Goal: Book appointment/travel/reservation

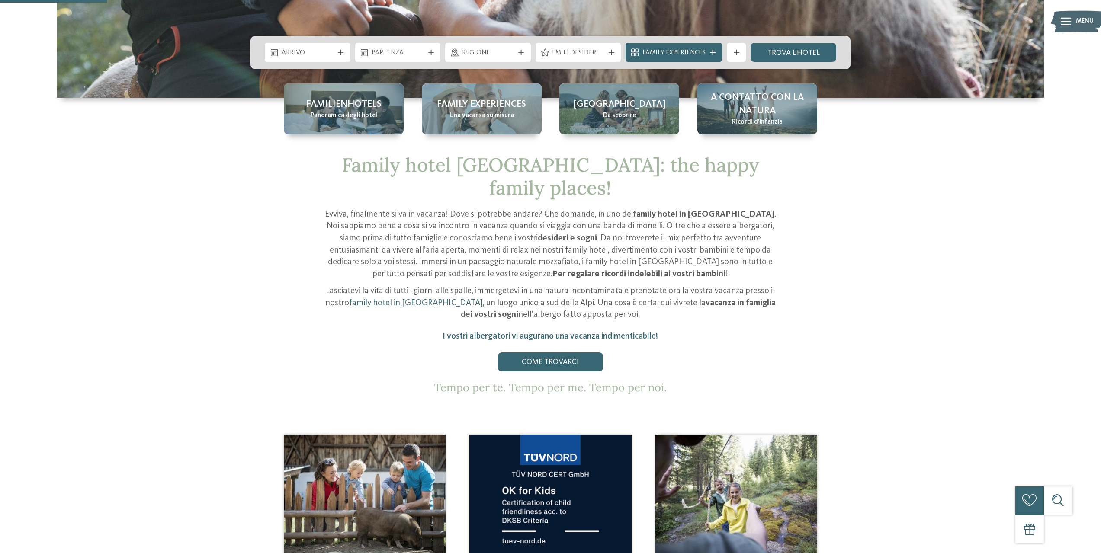
scroll to position [433, 0]
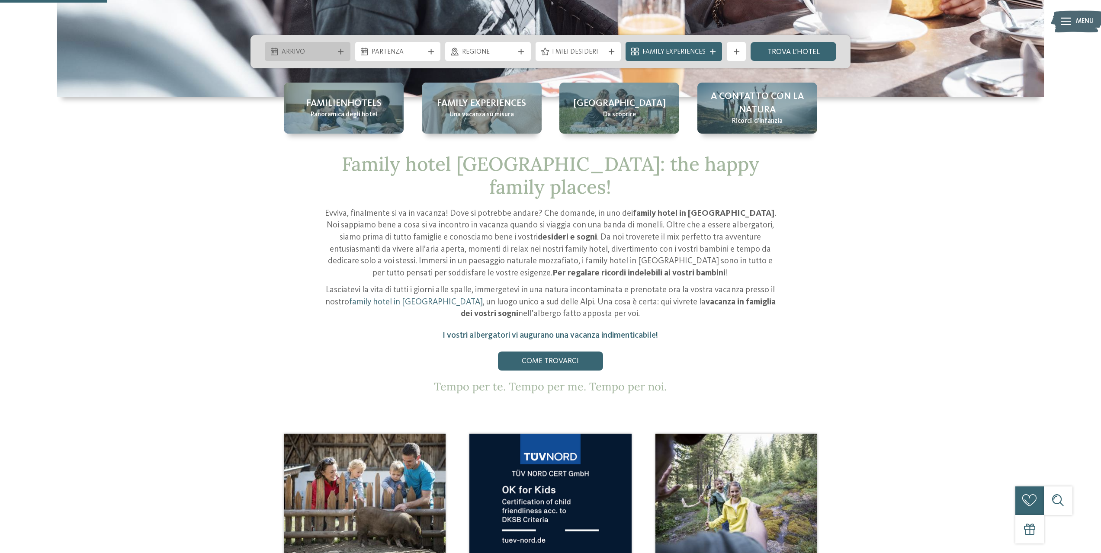
click at [315, 49] on span "Arrivo" at bounding box center [308, 53] width 52 height 10
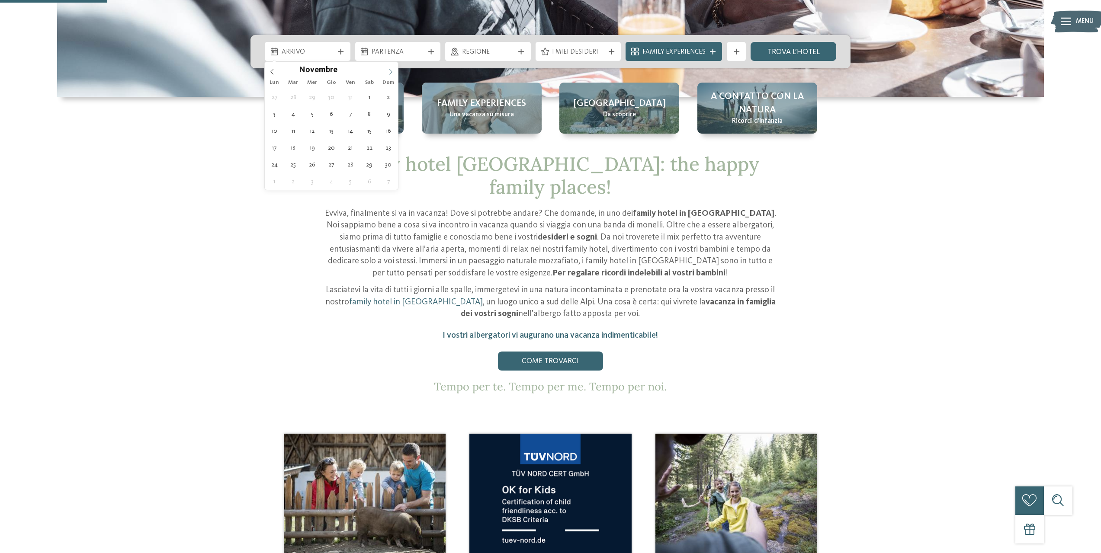
click at [394, 71] on span at bounding box center [390, 69] width 15 height 15
click at [392, 69] on icon at bounding box center [391, 72] width 6 height 6
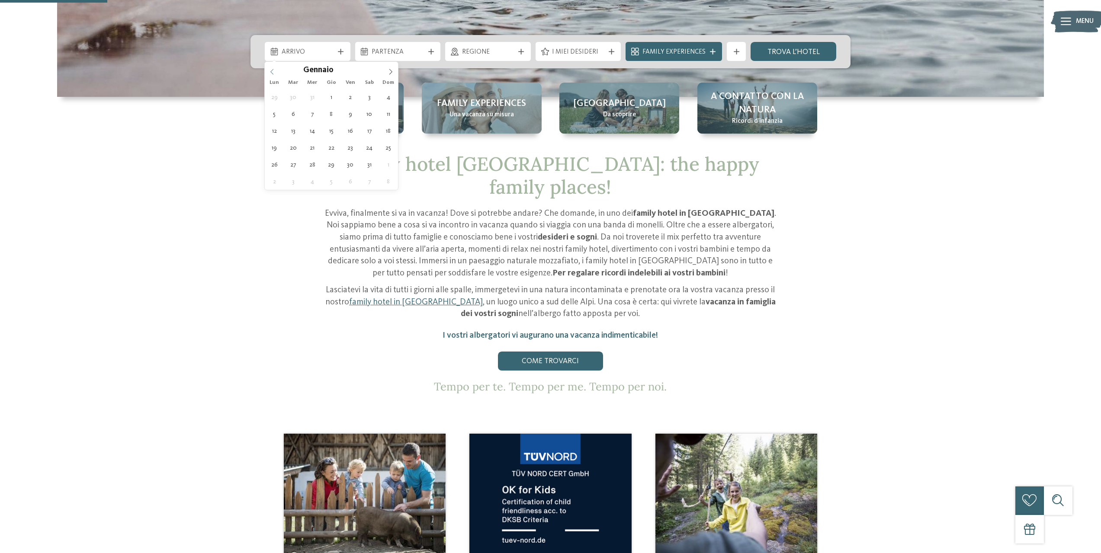
type input "****"
click at [271, 71] on icon at bounding box center [272, 72] width 6 height 6
click at [393, 69] on icon at bounding box center [391, 72] width 6 height 6
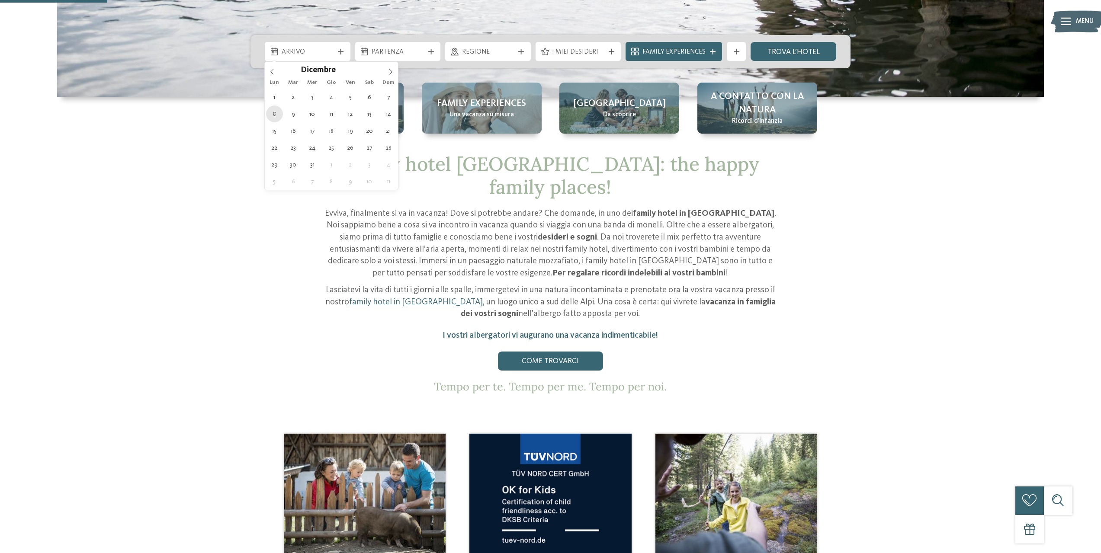
type div "08.12.2025"
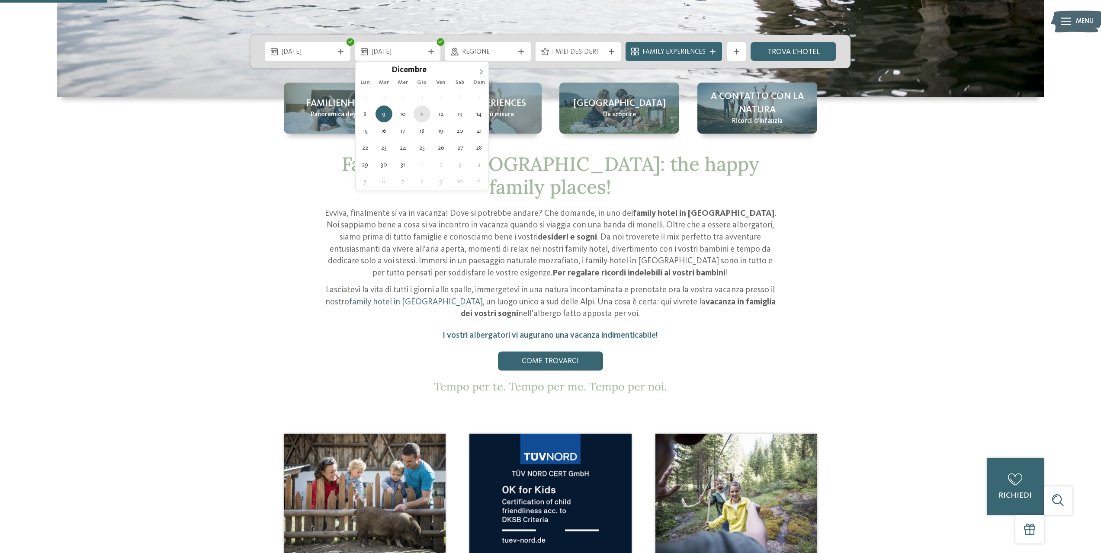
type div "11.12.2025"
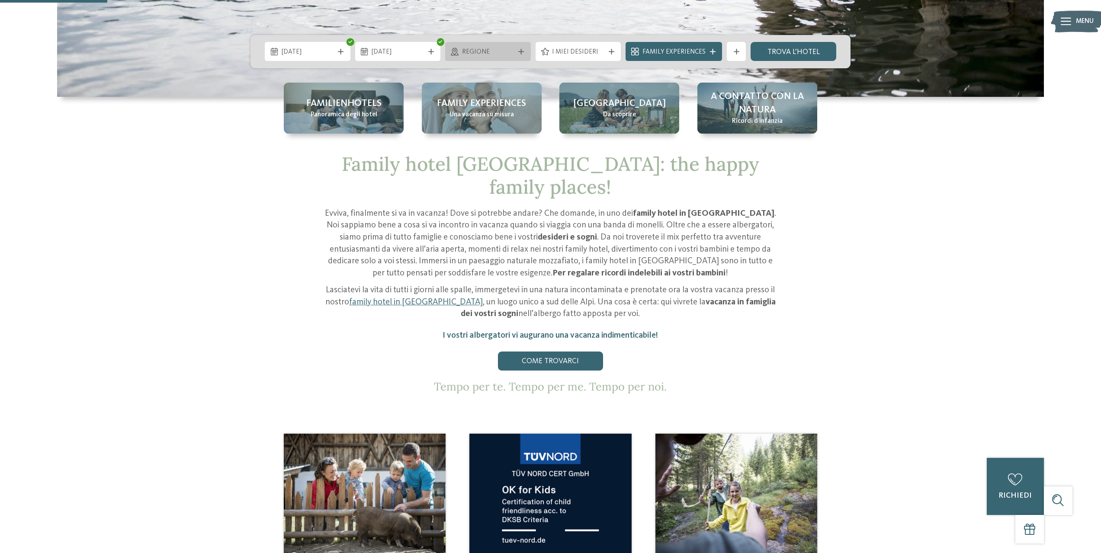
click at [510, 54] on span "Regione" at bounding box center [488, 53] width 52 height 10
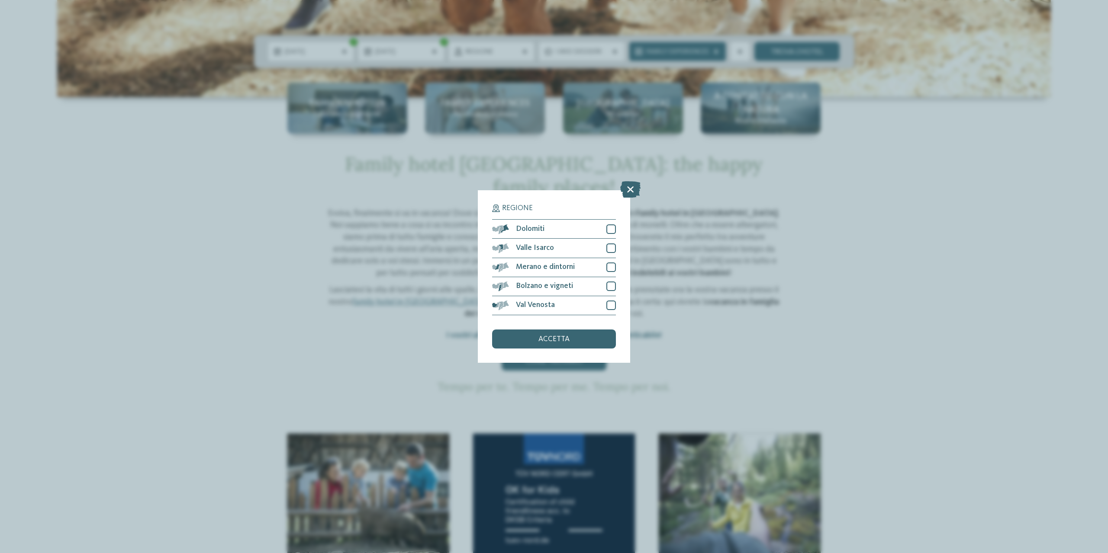
drag, startPoint x: 297, startPoint y: 160, endPoint x: 291, endPoint y: 141, distance: 20.1
click at [296, 160] on div "Regione Dolomiti" at bounding box center [554, 276] width 1108 height 553
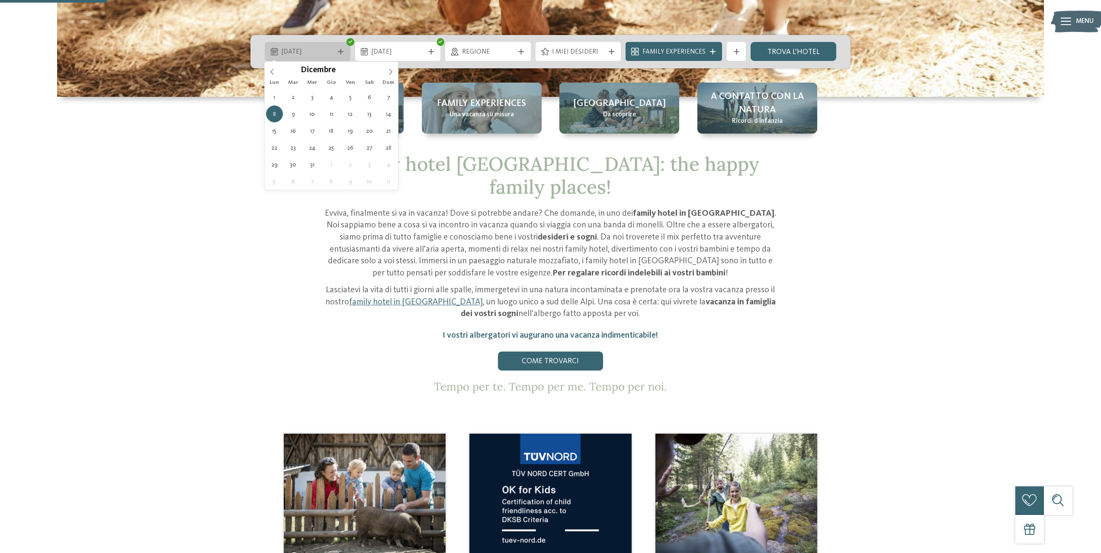
click at [299, 52] on span "08.12.2025" at bounding box center [308, 53] width 52 height 10
type div "06.12.2025"
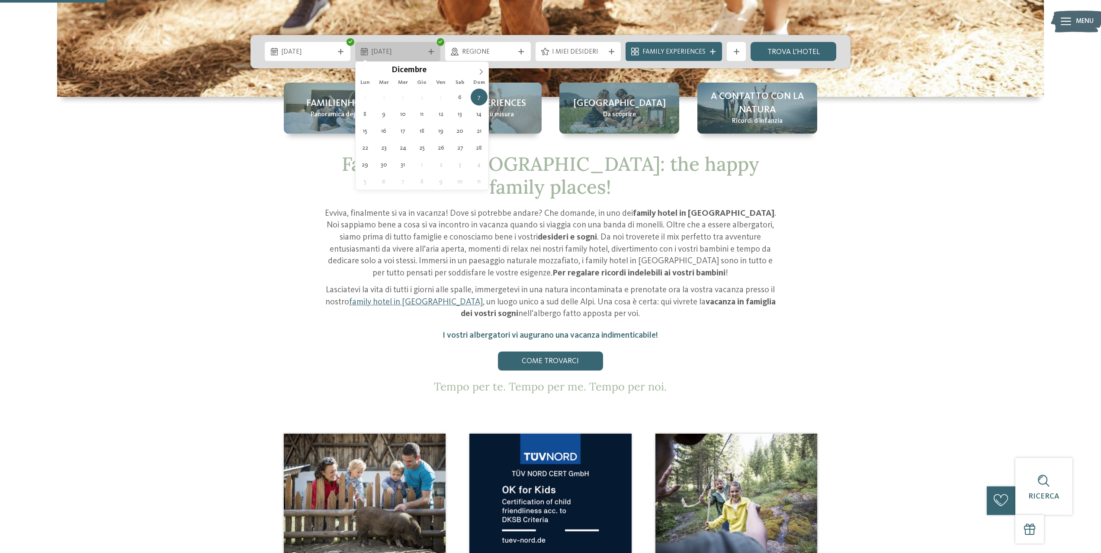
click at [395, 49] on span "07.12.2025" at bounding box center [398, 53] width 52 height 10
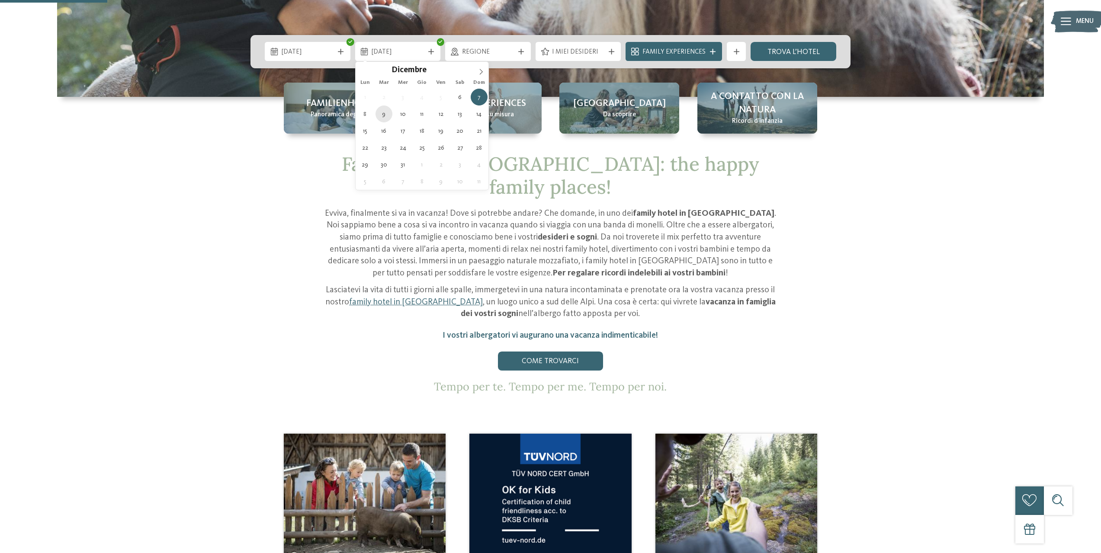
type div "09.12.2025"
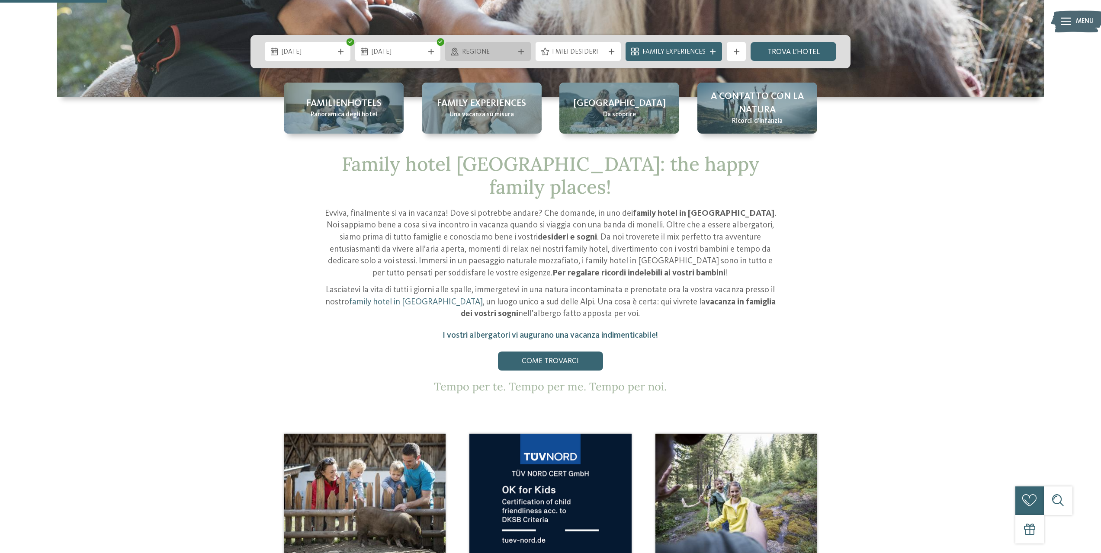
click at [482, 43] on div "Regione" at bounding box center [488, 51] width 86 height 19
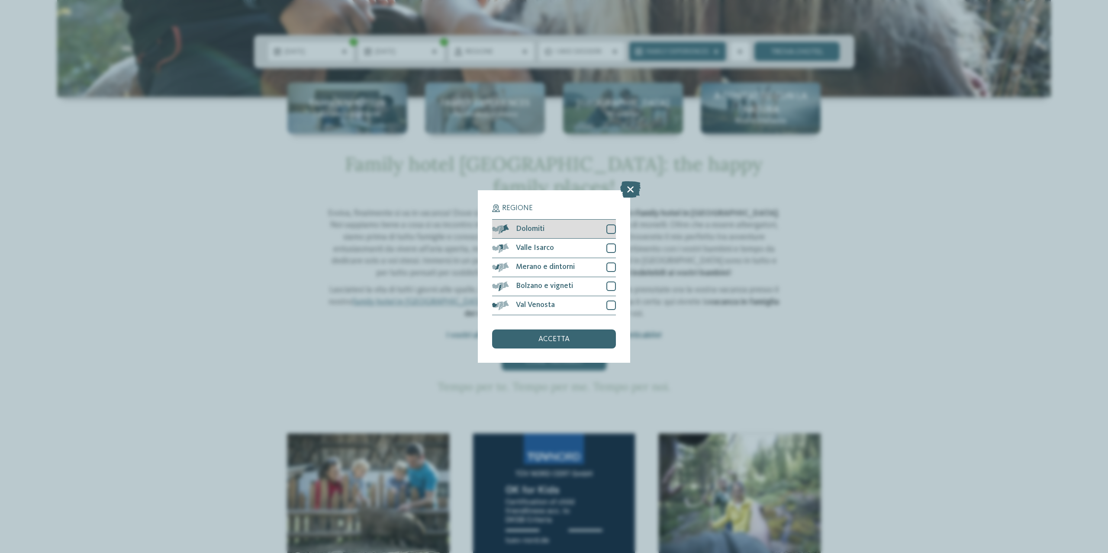
click at [611, 226] on div at bounding box center [611, 230] width 10 height 10
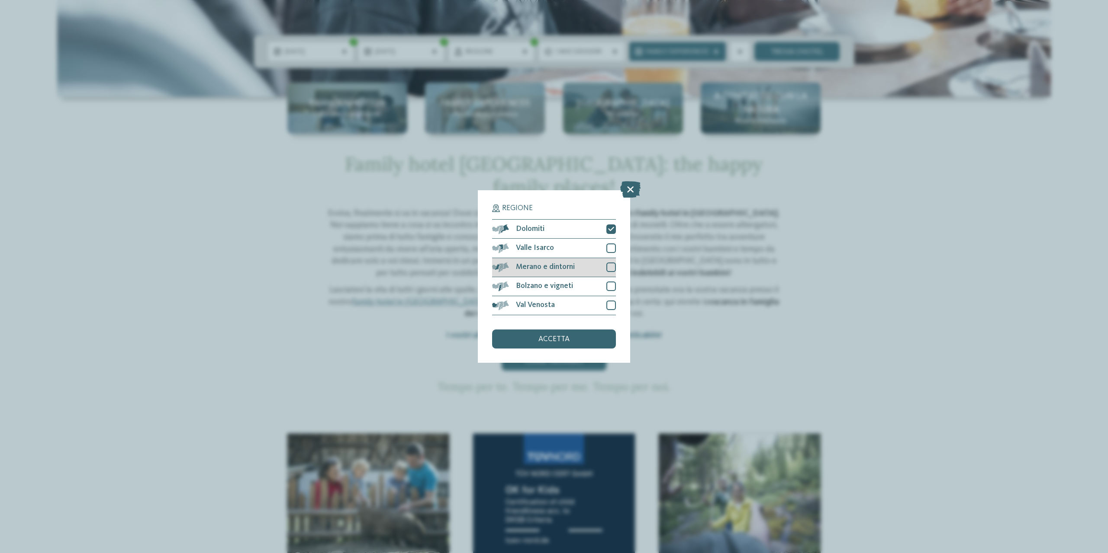
click at [607, 260] on div "Merano e dintorni" at bounding box center [554, 267] width 124 height 19
click at [611, 248] on div at bounding box center [611, 249] width 10 height 10
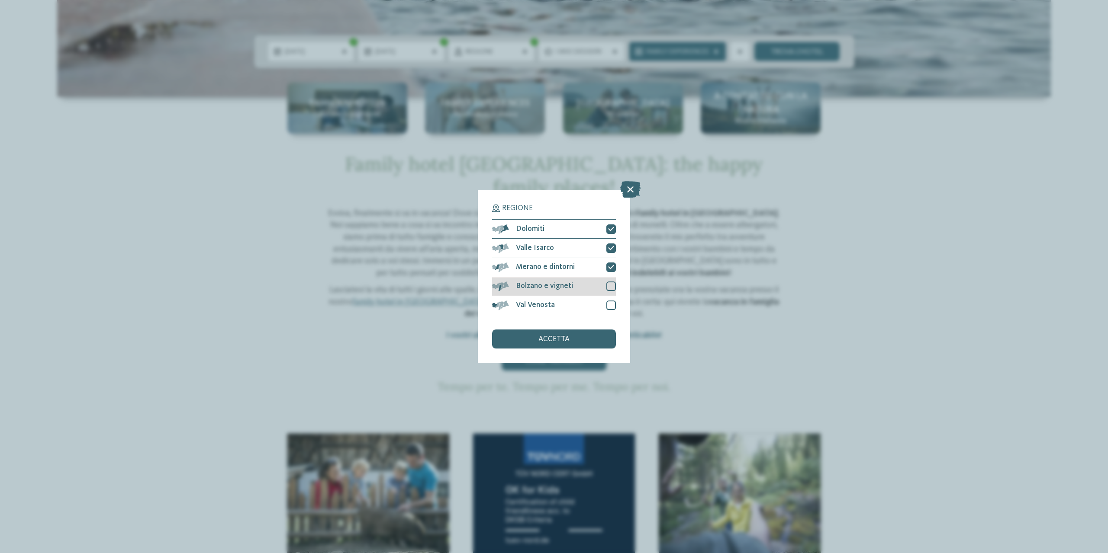
click at [607, 287] on div at bounding box center [611, 287] width 10 height 10
click at [562, 336] on span "accetta" at bounding box center [553, 340] width 31 height 8
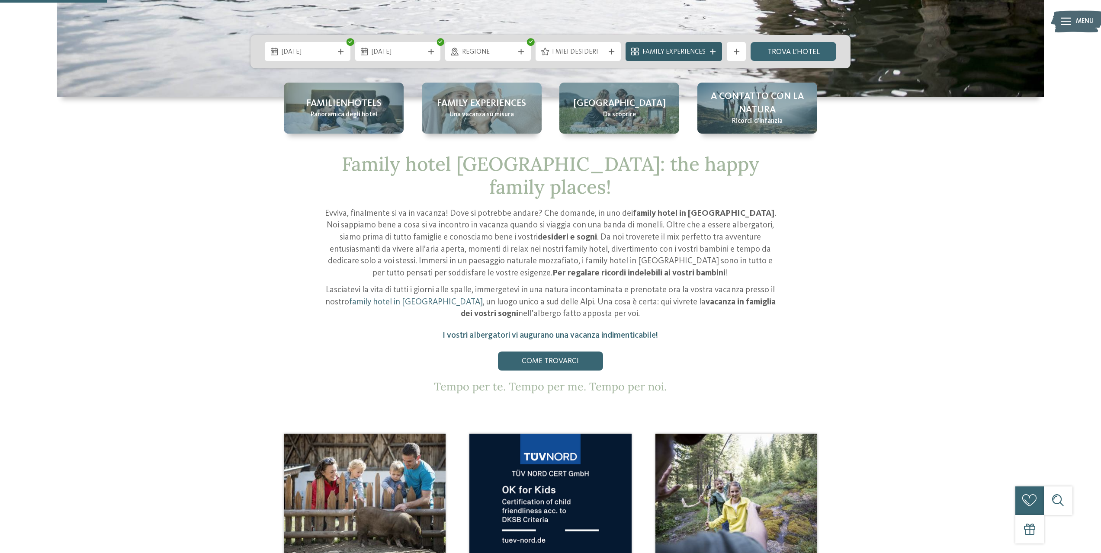
click at [710, 55] on div "Family Experiences" at bounding box center [674, 51] width 96 height 19
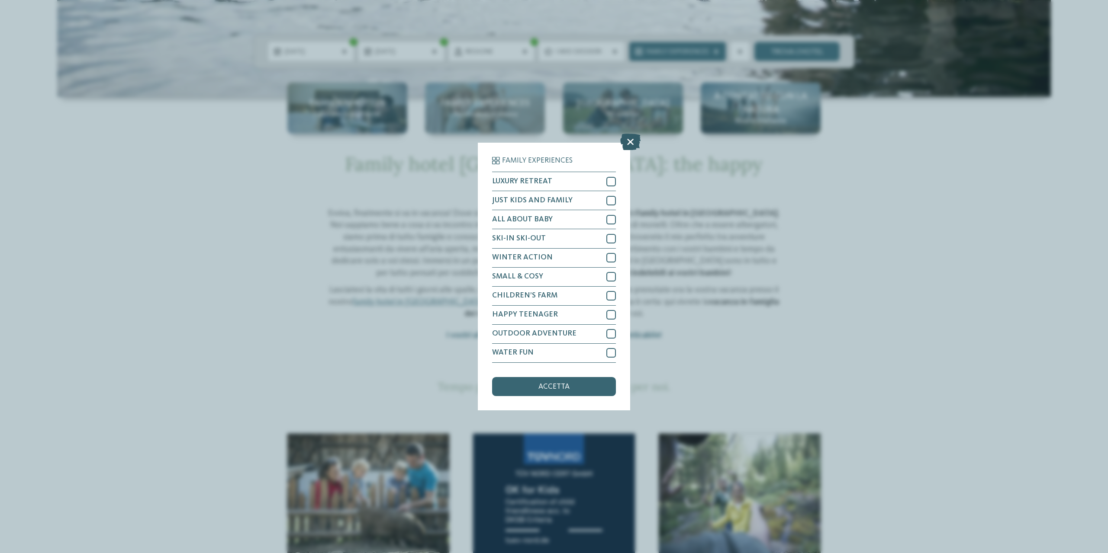
click at [628, 142] on icon at bounding box center [630, 142] width 20 height 16
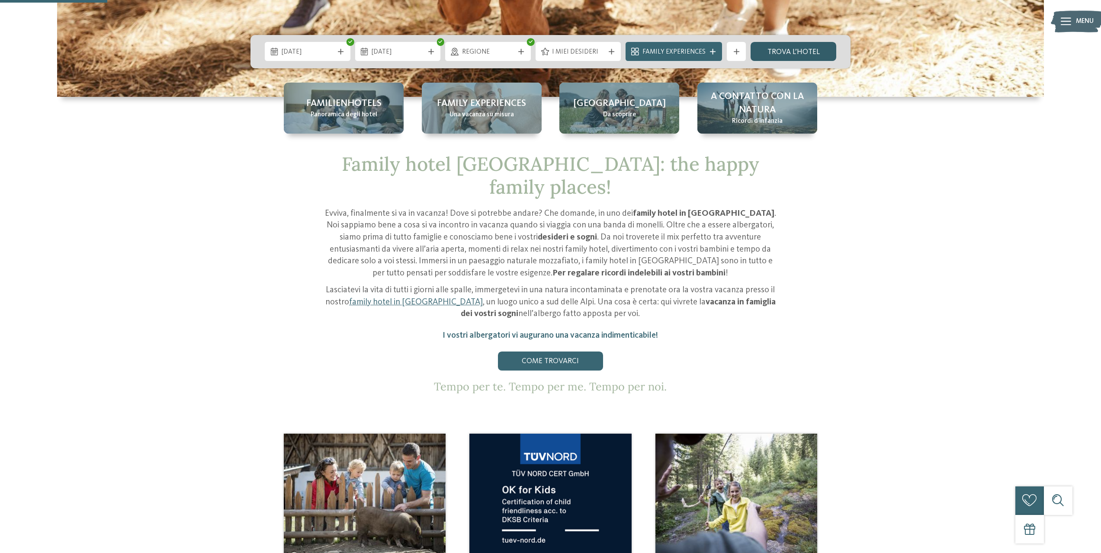
click at [807, 44] on link "trova l’hotel" at bounding box center [794, 51] width 86 height 19
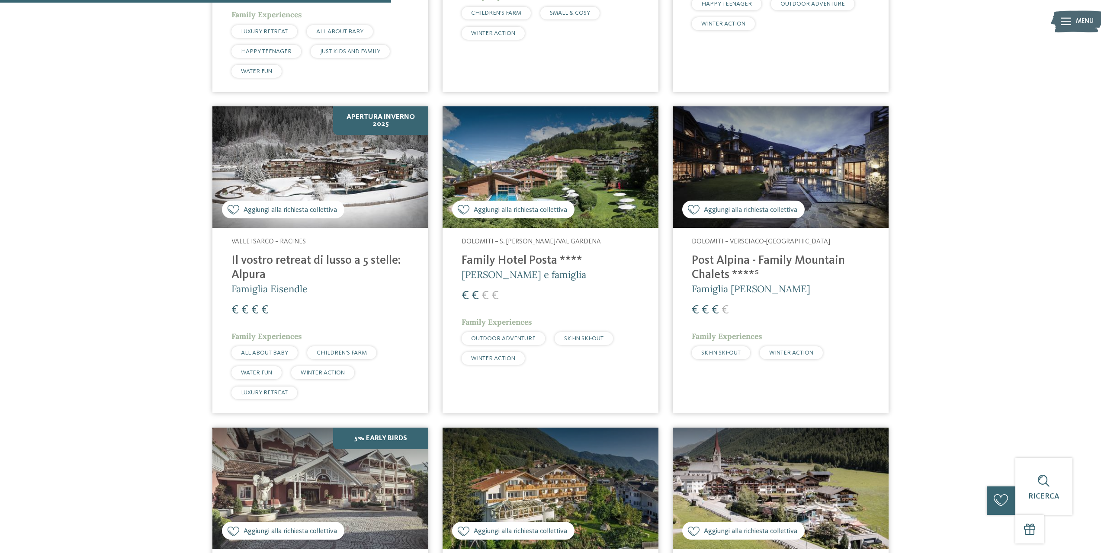
scroll to position [606, 0]
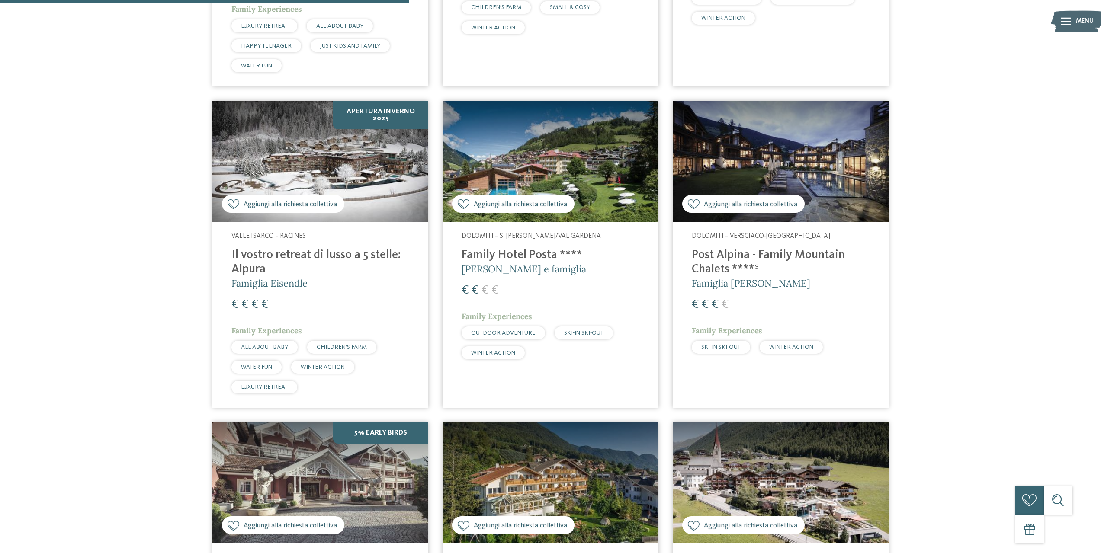
click at [735, 257] on h4 "Post Alpina - Family Mountain Chalets ****ˢ" at bounding box center [781, 262] width 178 height 29
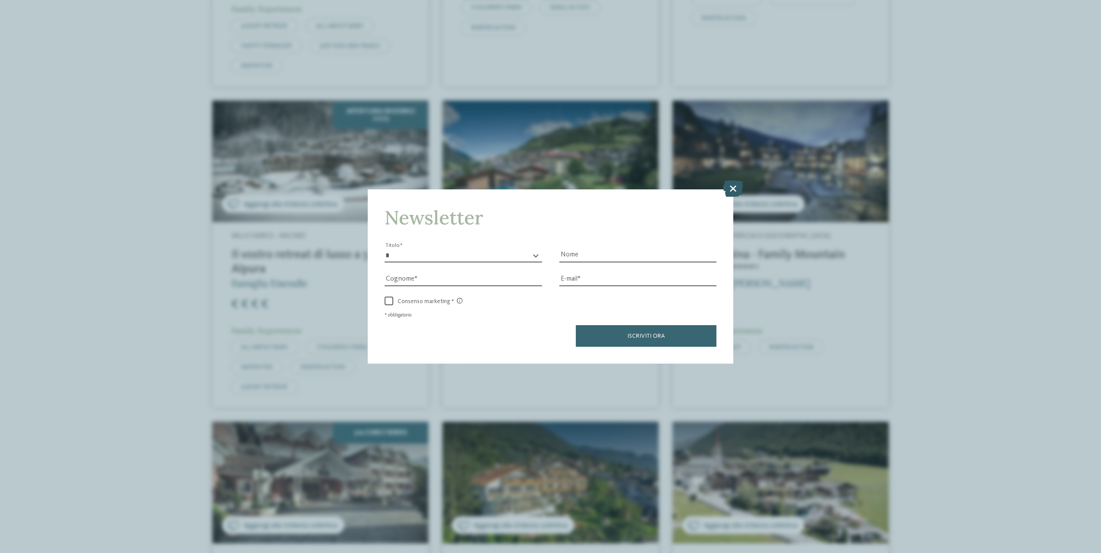
click at [739, 185] on icon at bounding box center [733, 188] width 20 height 16
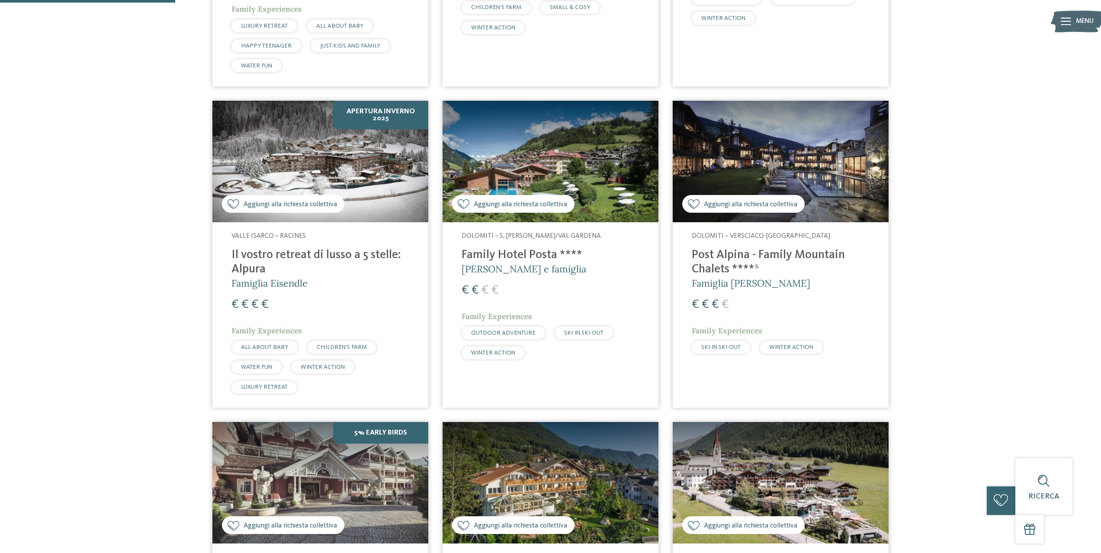
click at [323, 277] on h4 "Il vostro retreat di lusso a 5 stelle: Alpura" at bounding box center [320, 262] width 178 height 29
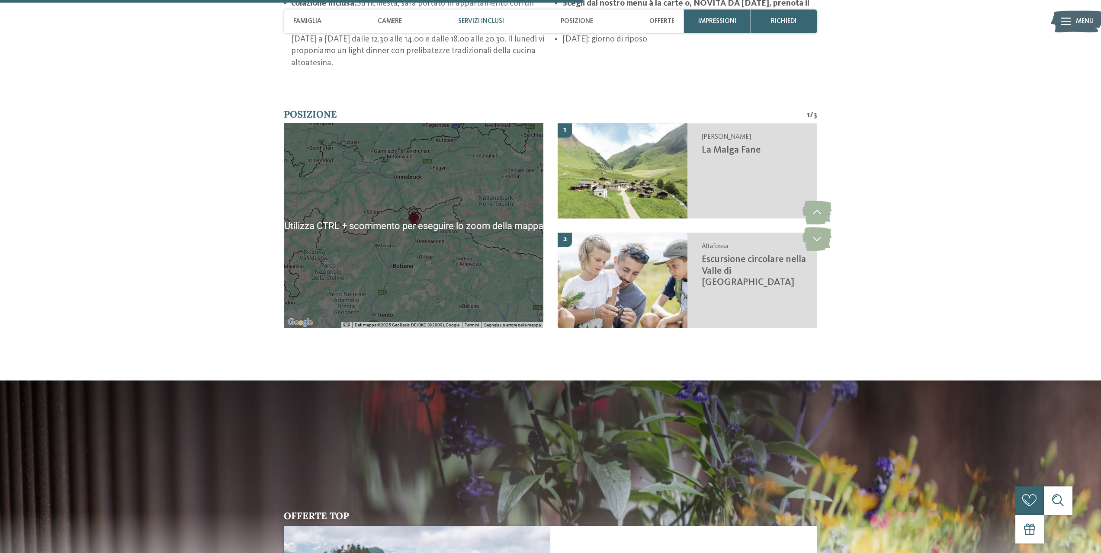
scroll to position [1558, 0]
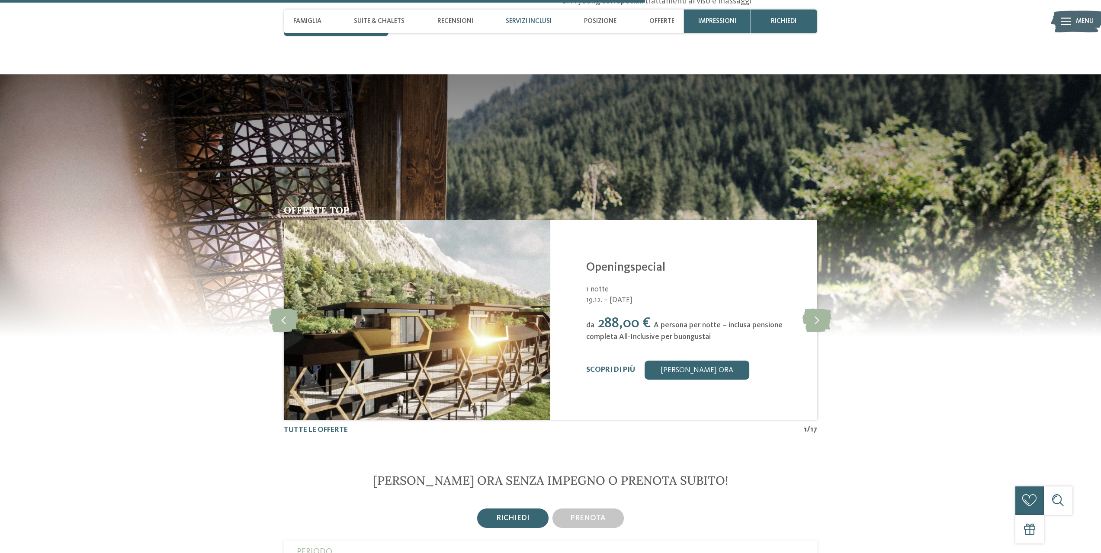
scroll to position [1947, 0]
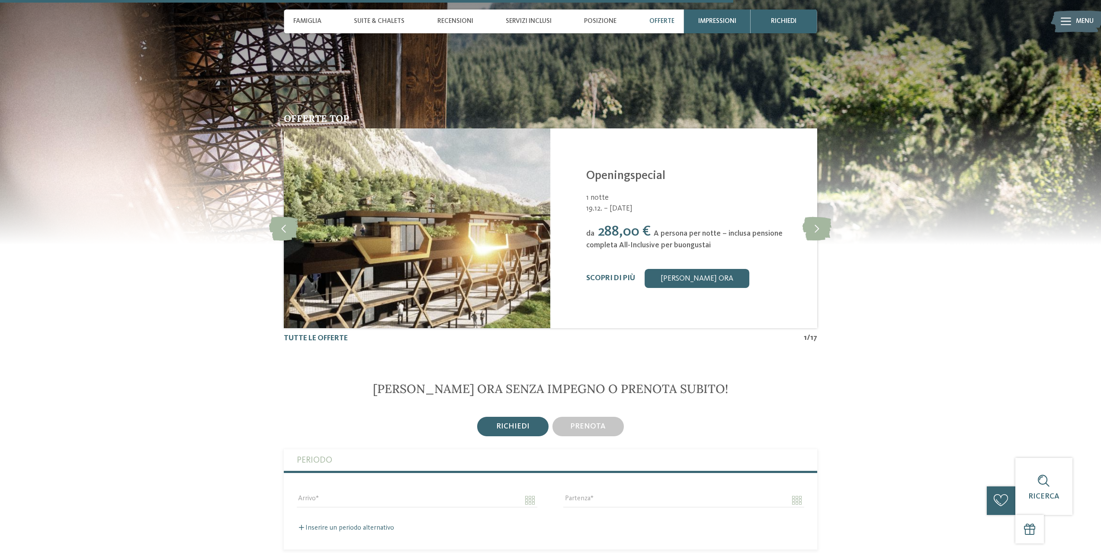
drag, startPoint x: 1009, startPoint y: 49, endPoint x: 1015, endPoint y: 25, distance: 24.9
click at [1009, 48] on img at bounding box center [550, 113] width 1101 height 262
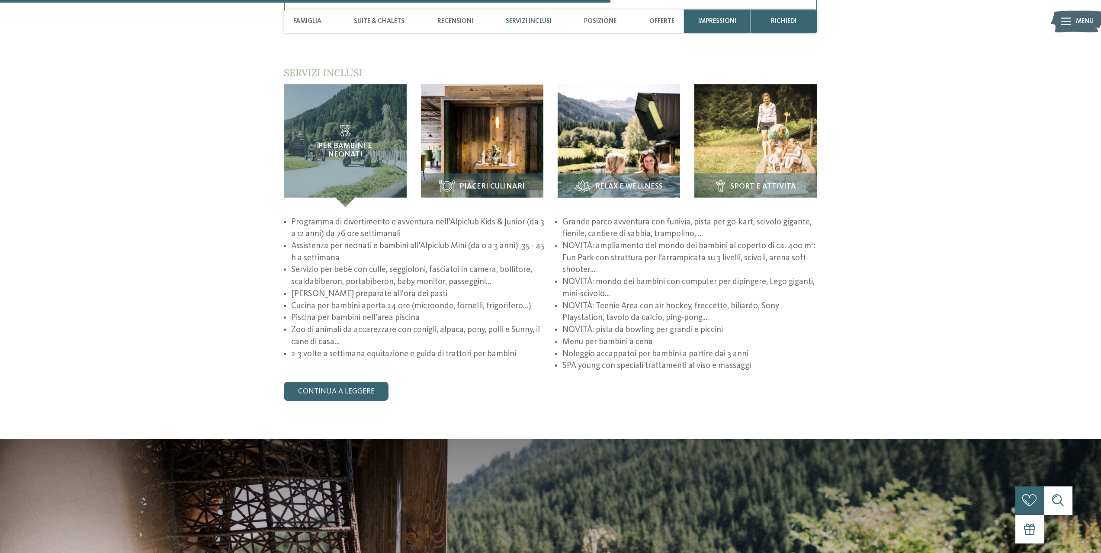
scroll to position [1385, 0]
